Goal: Task Accomplishment & Management: Use online tool/utility

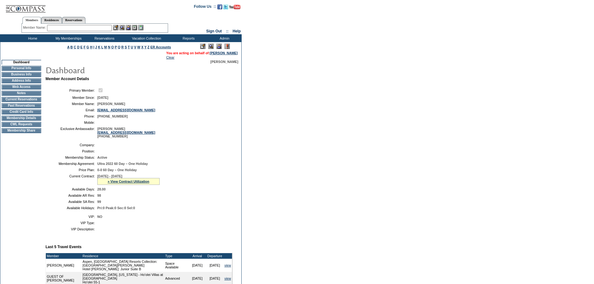
click at [13, 127] on td "CWL Requests" at bounding box center [22, 124] width 40 height 5
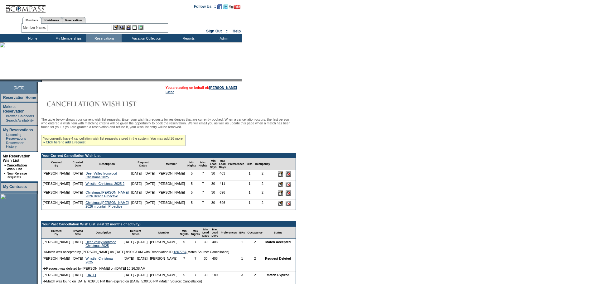
click at [100, 29] on input "text" at bounding box center [79, 28] width 65 height 6
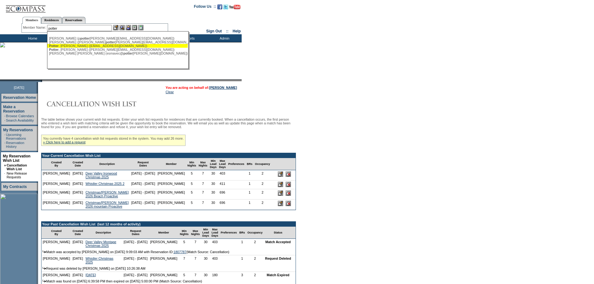
click at [97, 47] on div "[PERSON_NAME] ([EMAIL_ADDRESS][DOMAIN_NAME])" at bounding box center [117, 46] width 137 height 4
type input "[PERSON_NAME] ([EMAIL_ADDRESS][DOMAIN_NAME])"
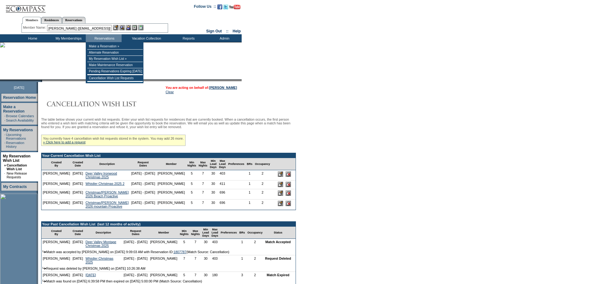
click at [130, 28] on img at bounding box center [128, 27] width 5 height 5
click at [123, 28] on img at bounding box center [121, 27] width 5 height 5
